Goal: Task Accomplishment & Management: Use online tool/utility

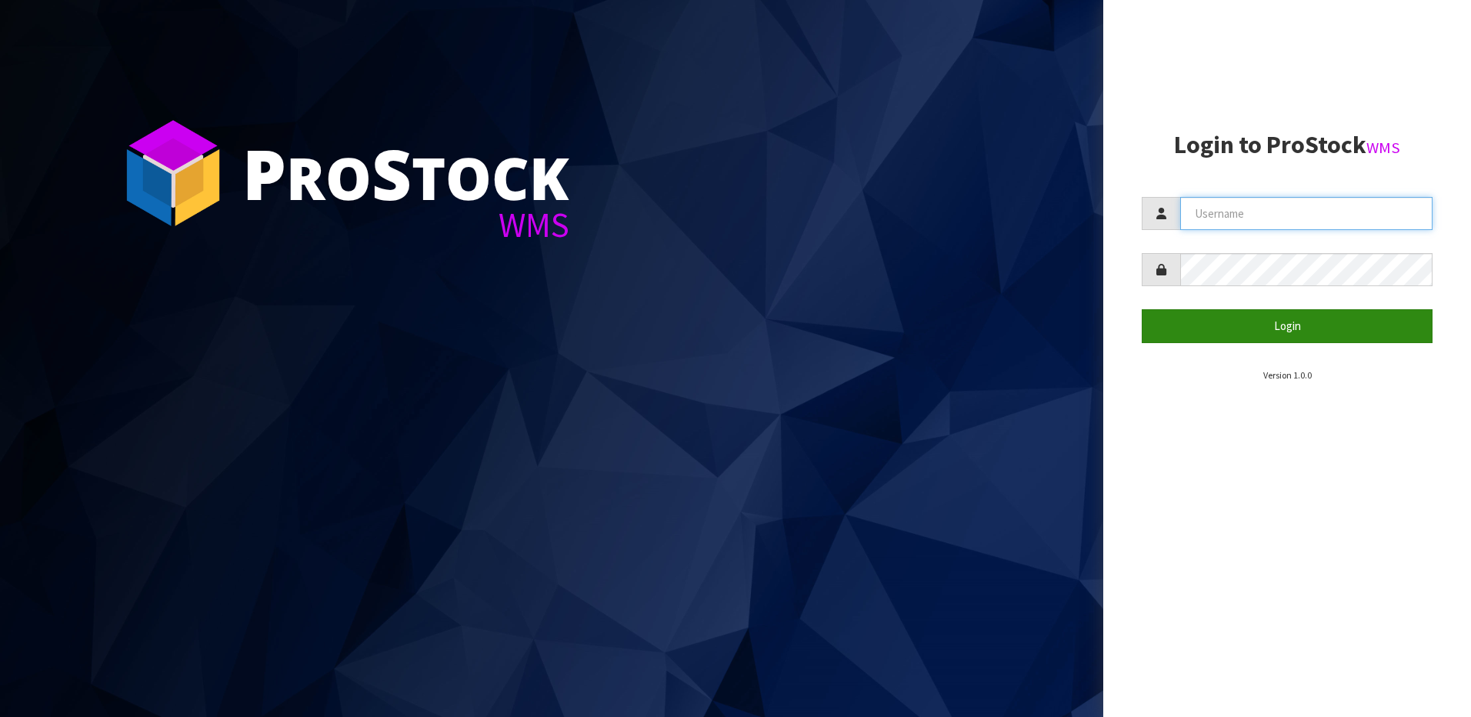
type input "[EMAIL_ADDRESS][DOMAIN_NAME]"
click at [1304, 320] on button "Login" at bounding box center [1287, 325] width 291 height 33
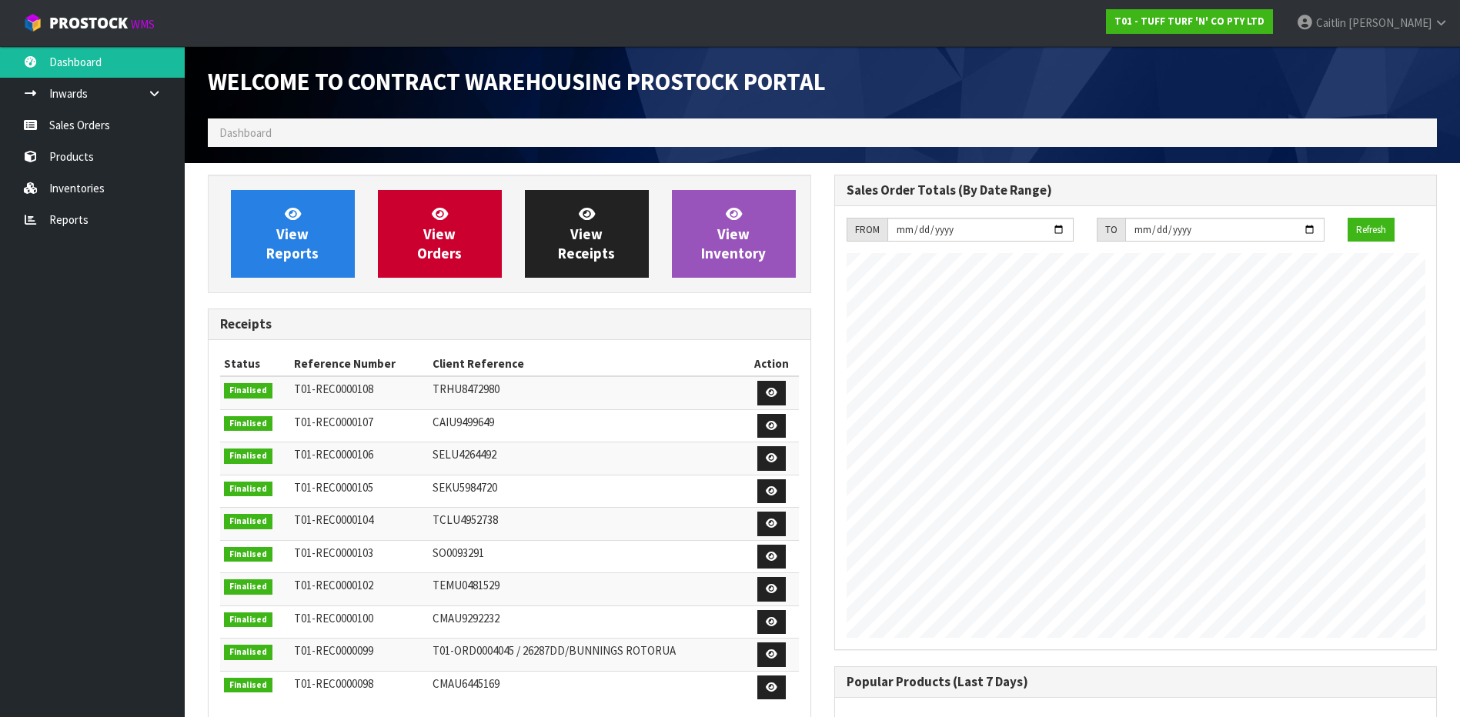
scroll to position [853, 626]
click at [759, 226] on link "View Inventory" at bounding box center [734, 234] width 124 height 88
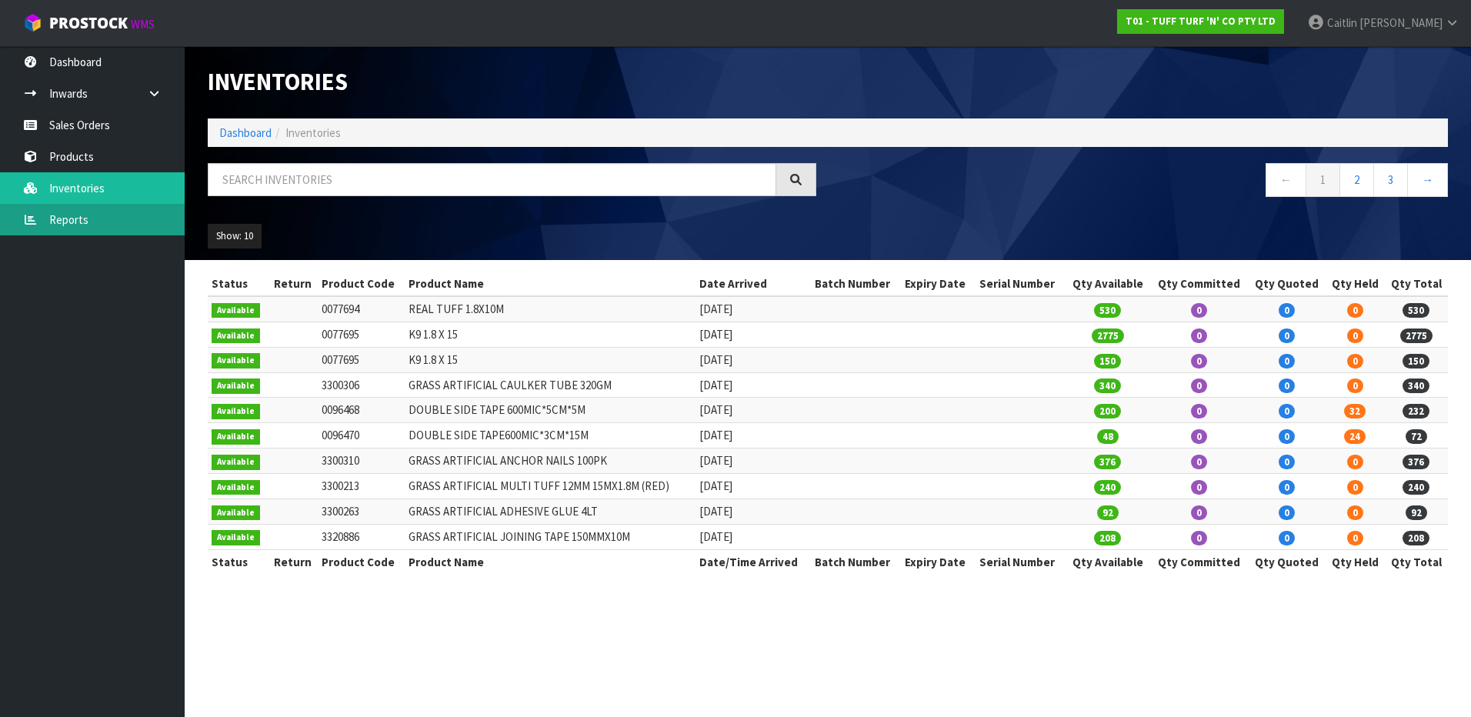
click at [75, 208] on link "Reports" at bounding box center [92, 220] width 185 height 32
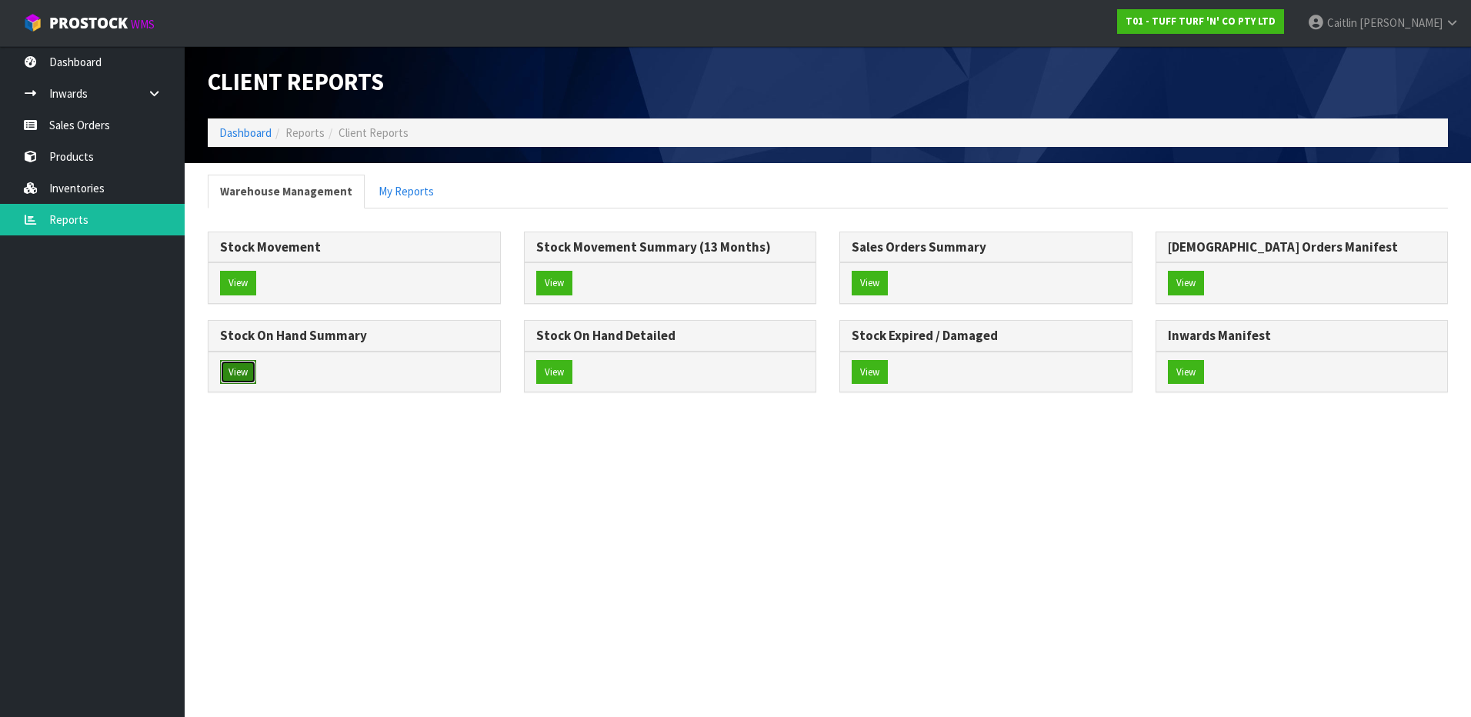
click at [229, 376] on button "View" at bounding box center [238, 372] width 36 height 25
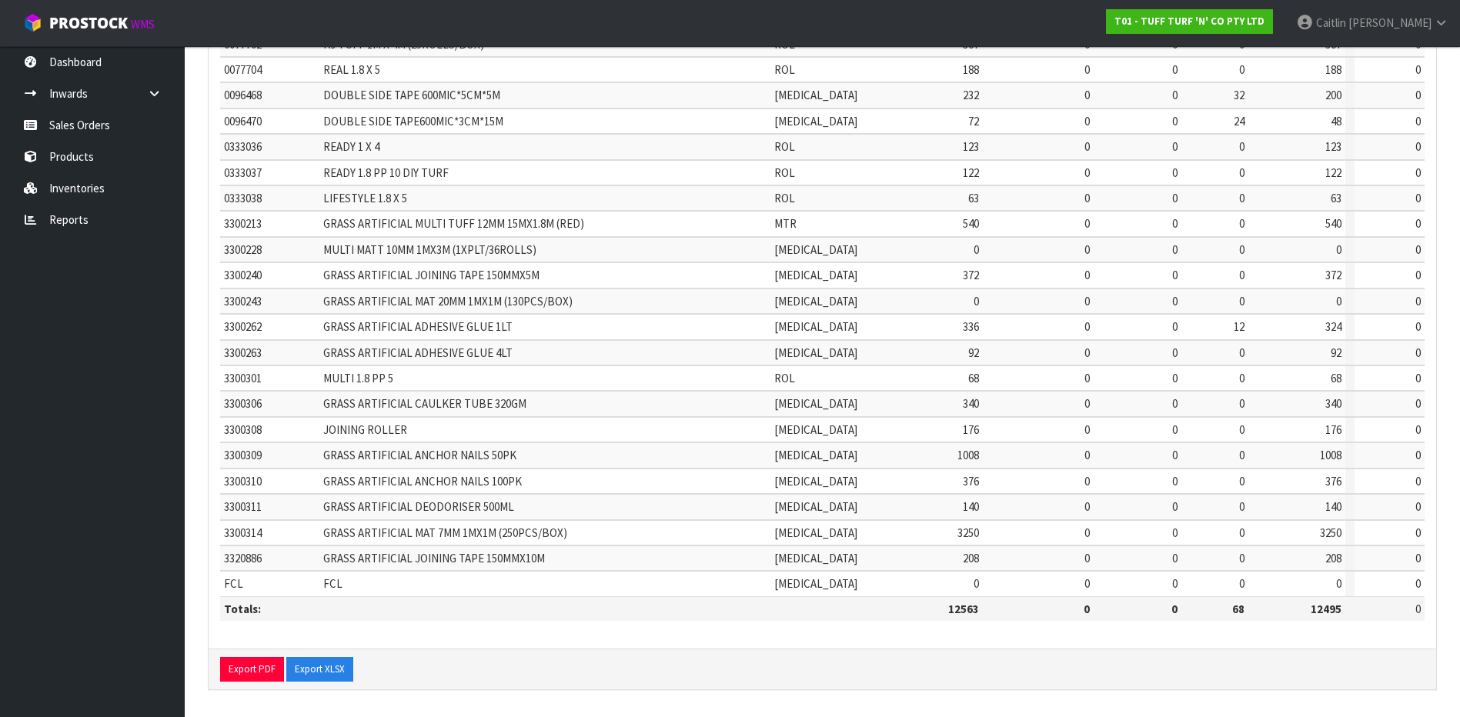
scroll to position [351, 0]
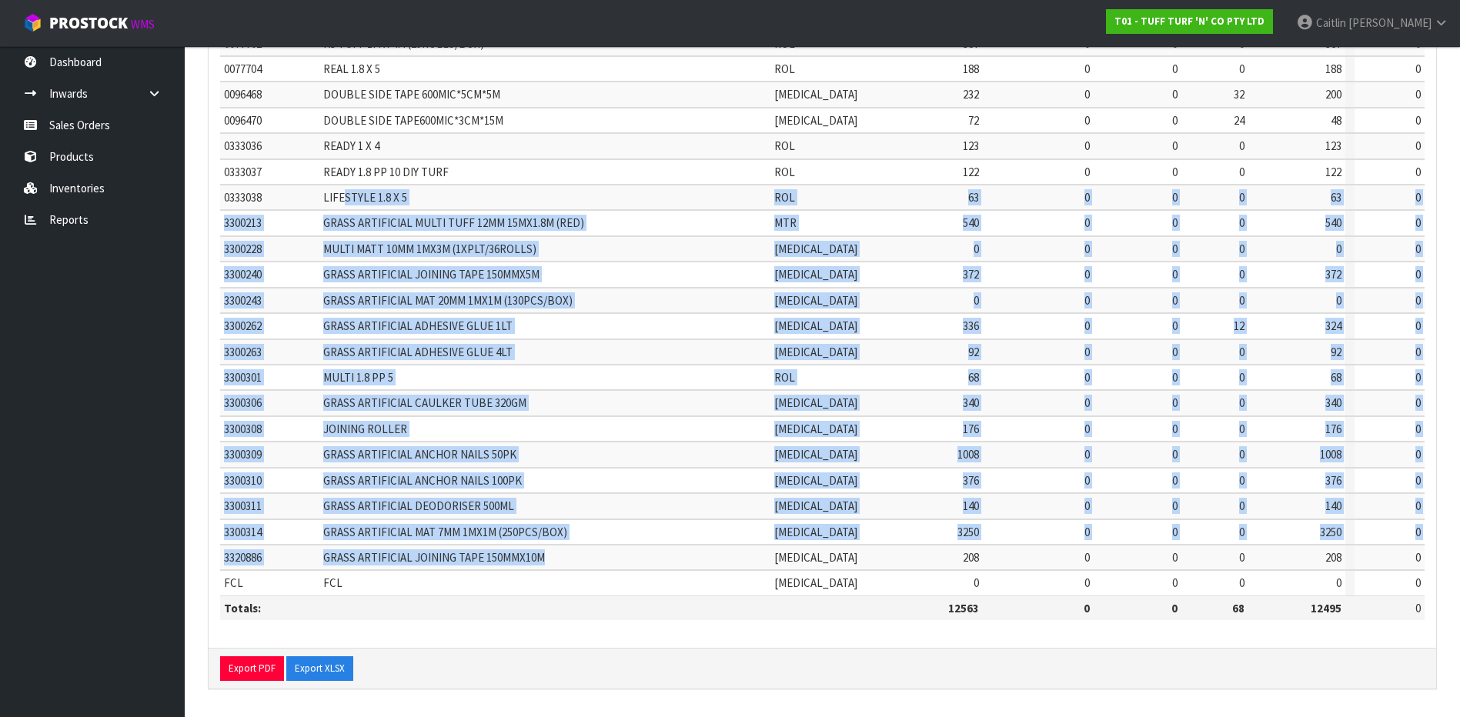
drag, startPoint x: 566, startPoint y: 562, endPoint x: 348, endPoint y: 208, distance: 416.0
click at [348, 208] on table "Product Code Product Name Client Product ID UOM Stock Balance Qty Committed Qty…" at bounding box center [822, 274] width 1204 height 692
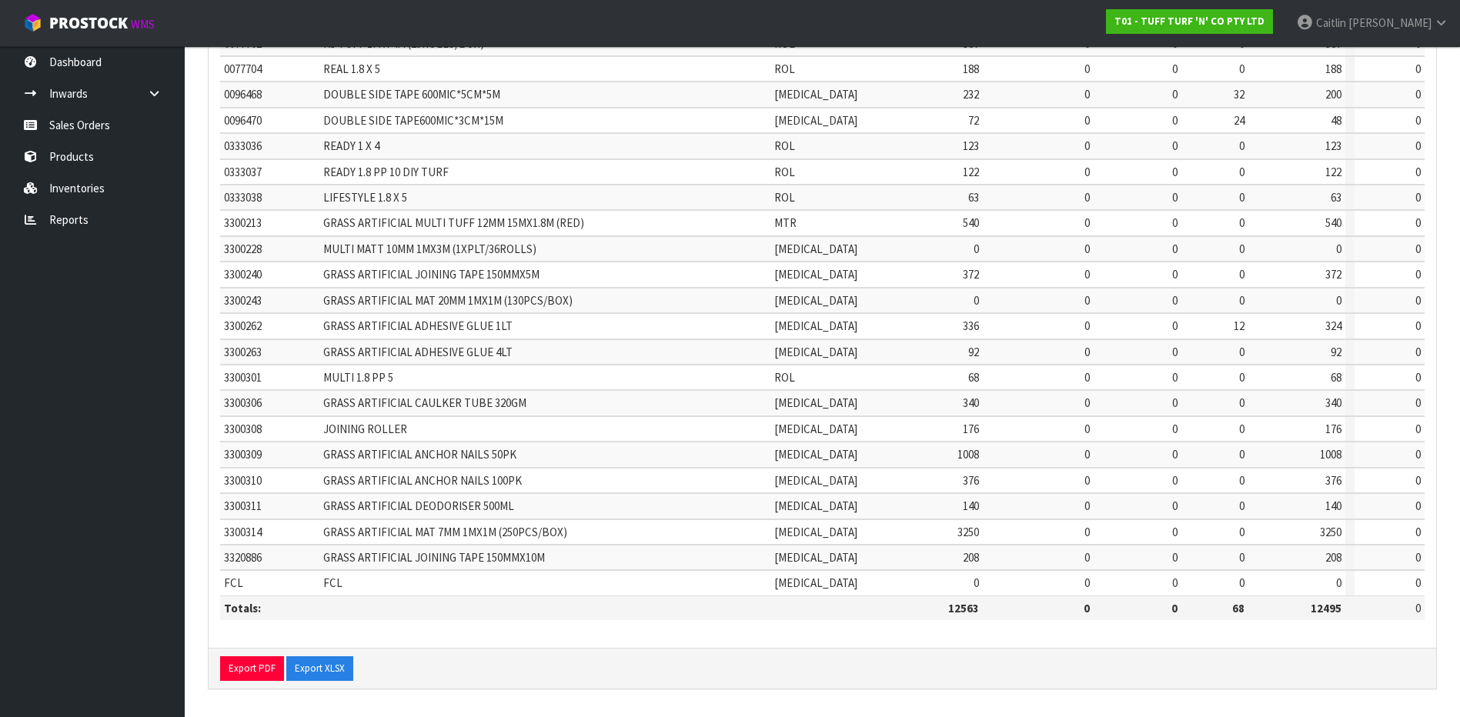
click at [584, 648] on div "Export PDF Export XLSX" at bounding box center [822, 668] width 1227 height 41
drag, startPoint x: 401, startPoint y: 379, endPoint x: 343, endPoint y: 372, distance: 58.2
click at [343, 372] on td "MULTI 1.8 PP 5" at bounding box center [484, 377] width 330 height 25
click at [458, 605] on td "Totals:" at bounding box center [551, 608] width 662 height 25
click at [622, 656] on div "Export PDF Export XLSX" at bounding box center [822, 668] width 1227 height 41
